Goal: Task Accomplishment & Management: Manage account settings

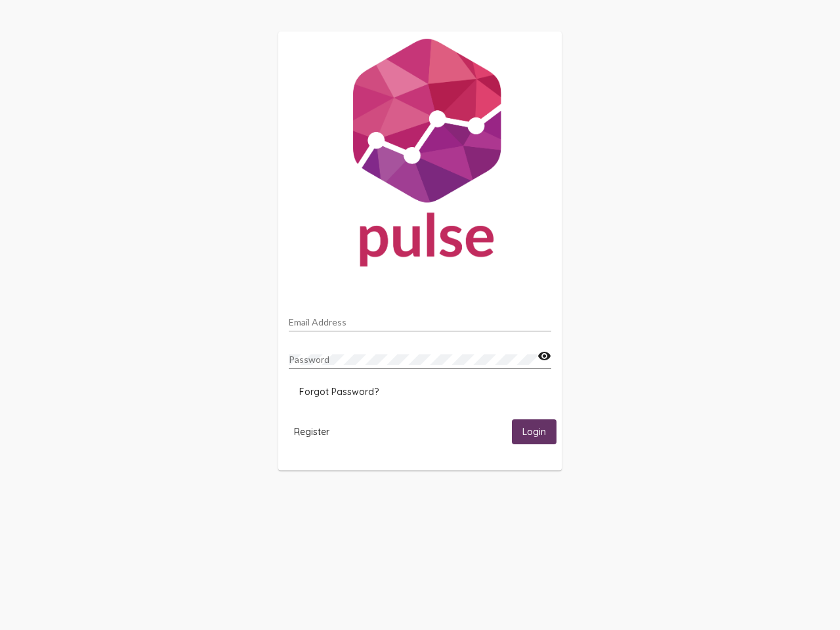
click at [420, 318] on input "Email Address" at bounding box center [420, 322] width 263 height 11
click at [544, 357] on mat-icon "visibility" at bounding box center [545, 357] width 14 height 16
click at [339, 392] on span "Forgot Password?" at bounding box center [338, 392] width 79 height 12
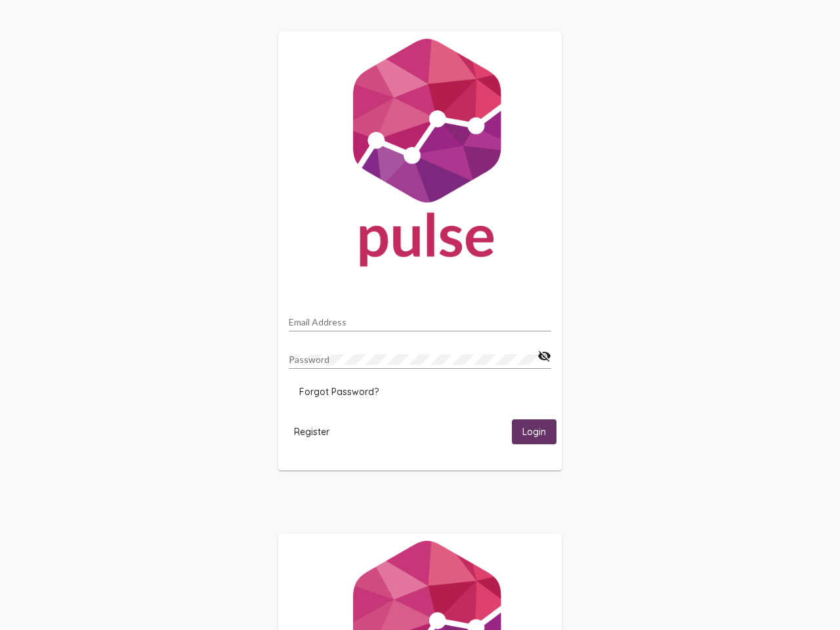
click at [312, 431] on span "Register" at bounding box center [311, 432] width 35 height 12
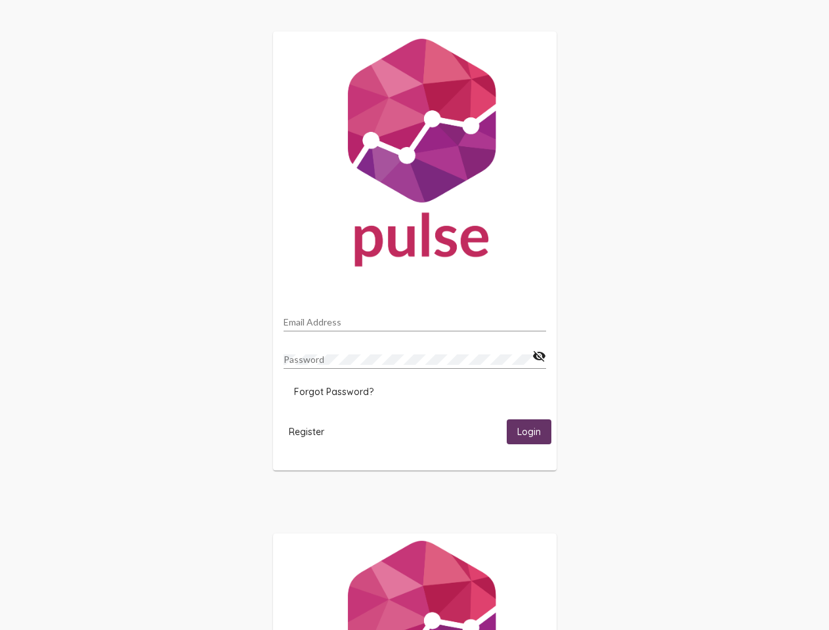
click at [534, 431] on span "Login" at bounding box center [529, 433] width 24 height 12
